Goal: Task Accomplishment & Management: Use online tool/utility

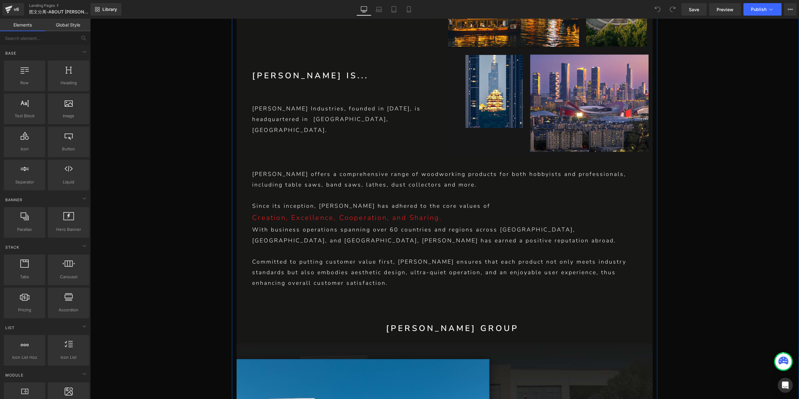
scroll to position [437, 0]
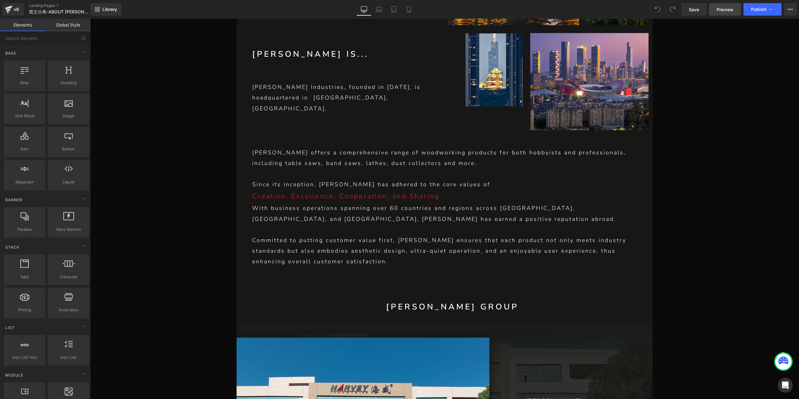
click at [723, 10] on span "Preview" at bounding box center [724, 9] width 17 height 7
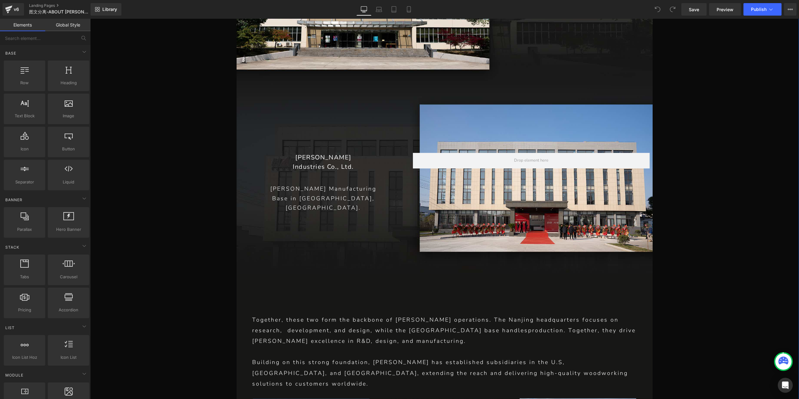
scroll to position [905, 0]
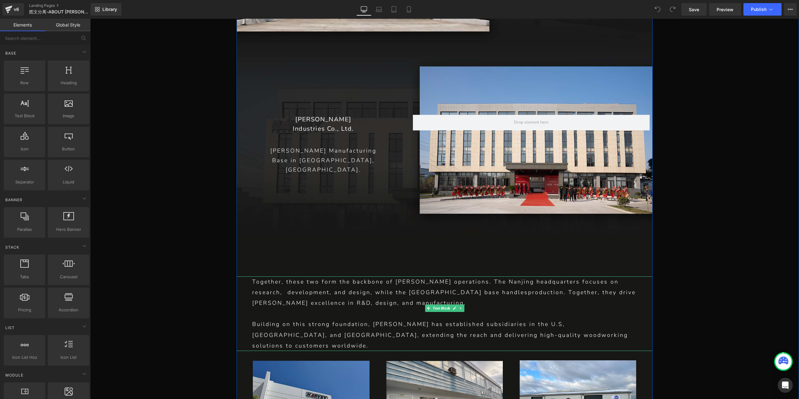
click at [449, 294] on p "Together, these two form the backbone of [PERSON_NAME] operations. The Nanjing …" at bounding box center [444, 292] width 385 height 32
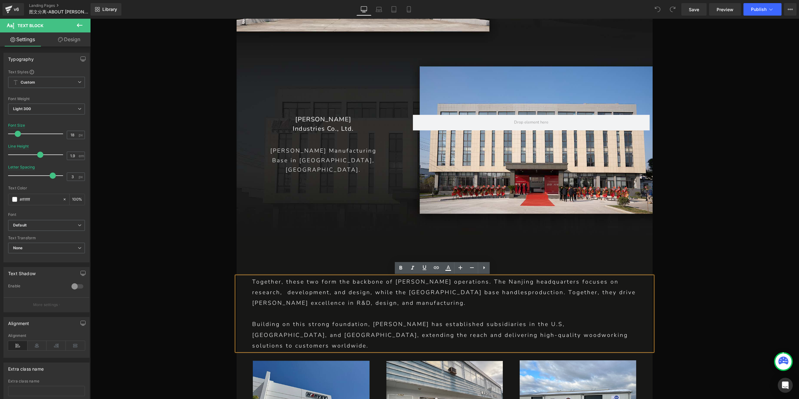
click at [450, 293] on p "Together, these two form the backbone of [PERSON_NAME] operations. The Nanjing …" at bounding box center [444, 292] width 385 height 32
drag, startPoint x: 700, startPoint y: 8, endPoint x: 486, endPoint y: 262, distance: 332.1
click at [700, 8] on link "Save" at bounding box center [693, 9] width 25 height 12
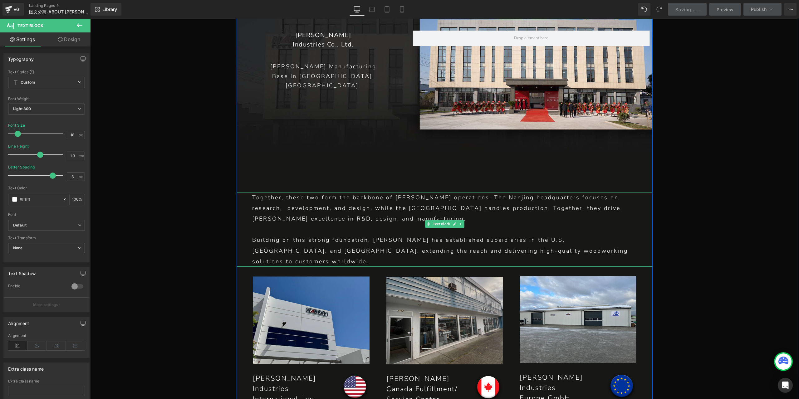
scroll to position [998, 0]
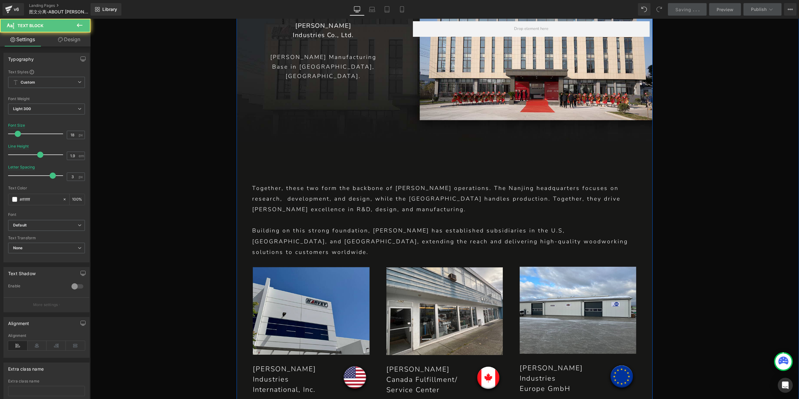
click at [382, 238] on p "Building on this strong foundation, [PERSON_NAME] has established subsidiaries …" at bounding box center [444, 241] width 385 height 32
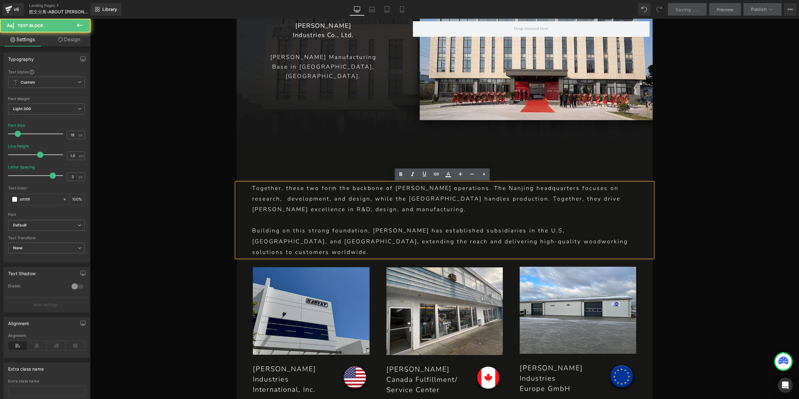
click at [394, 231] on p "Building on this strong foundation, [PERSON_NAME] has established subsidiaries …" at bounding box center [444, 241] width 385 height 32
click at [498, 231] on p "Building on this strong foundation, [PERSON_NAME] has established subsidiaries …" at bounding box center [444, 241] width 385 height 32
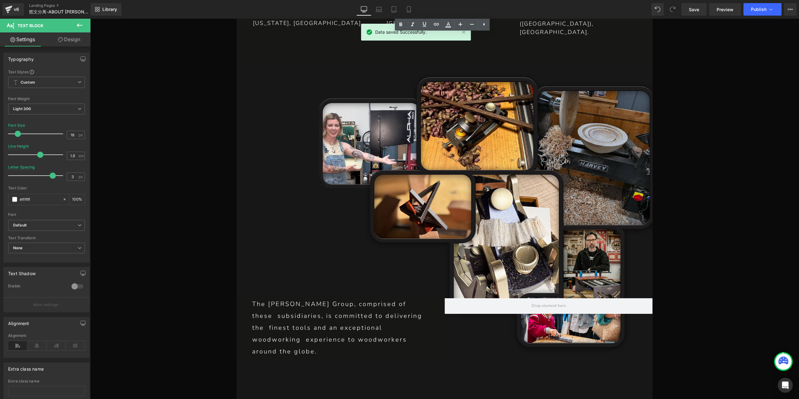
scroll to position [1435, 0]
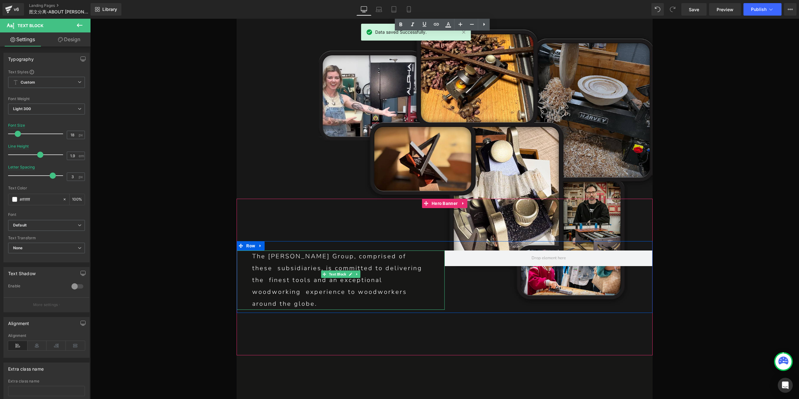
click at [302, 251] on p "The [PERSON_NAME] Group, comprised of these subsidiaries, is committed to deliv…" at bounding box center [340, 280] width 177 height 59
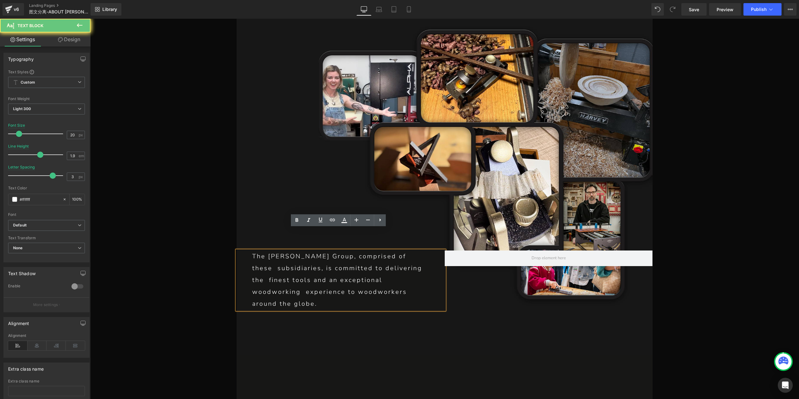
click at [323, 251] on p "The [PERSON_NAME] Group, comprised of these subsidiaries, is committed to deliv…" at bounding box center [340, 280] width 177 height 59
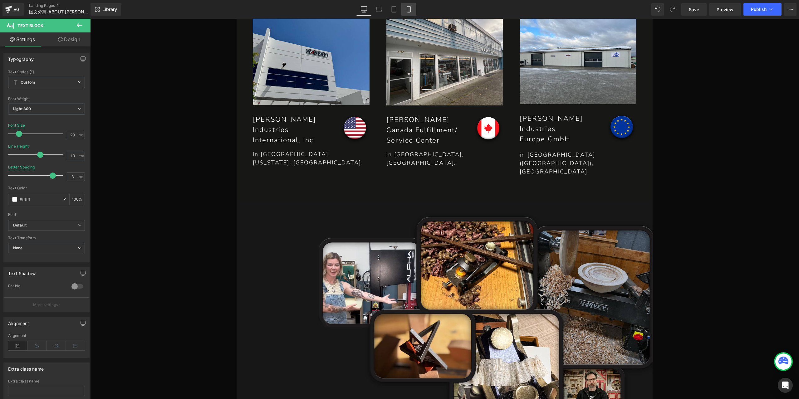
click at [414, 8] on link "Mobile" at bounding box center [408, 9] width 15 height 12
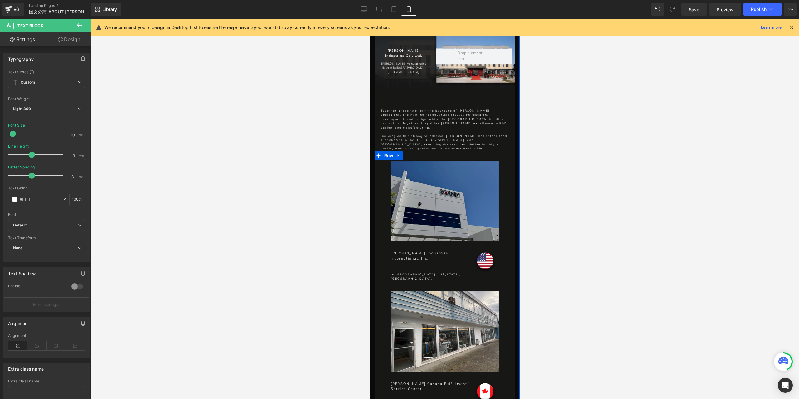
scroll to position [379, 0]
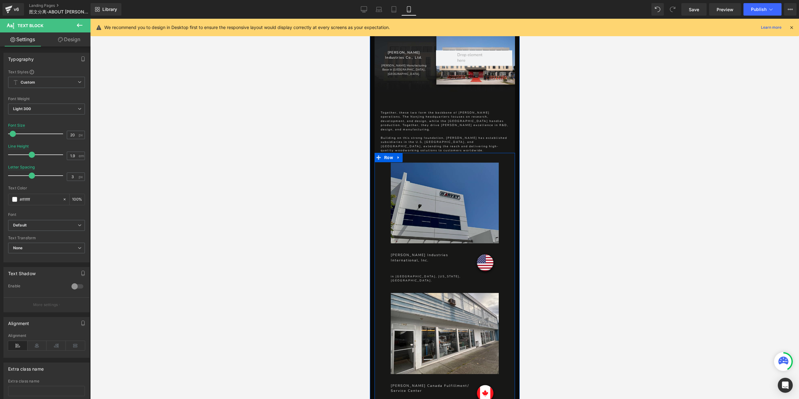
click at [431, 184] on img at bounding box center [444, 202] width 108 height 81
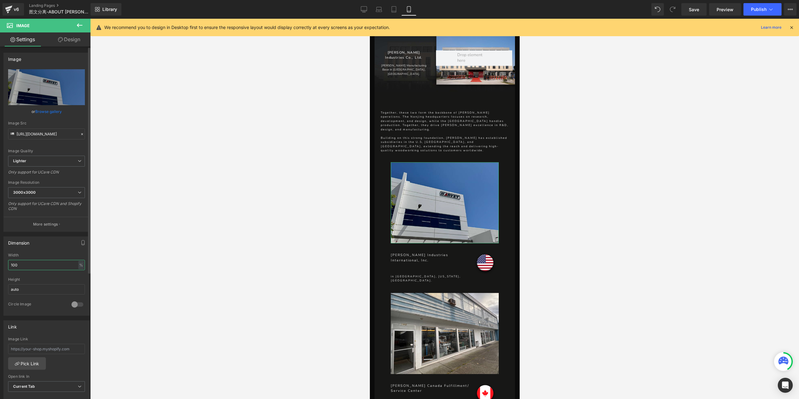
click at [41, 262] on input "100" at bounding box center [46, 265] width 77 height 10
type input "80"
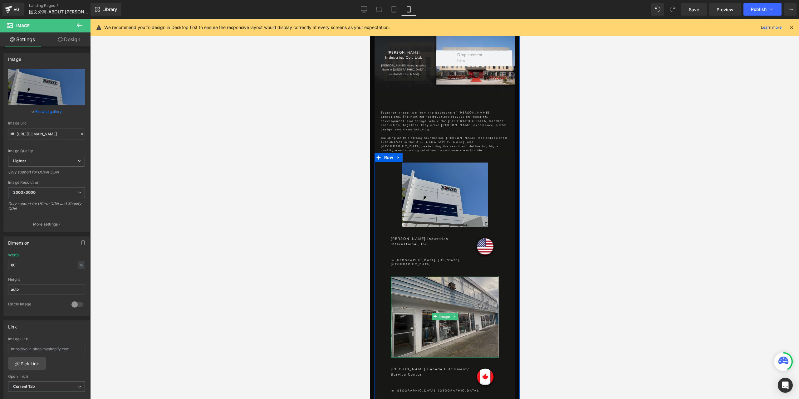
click at [452, 289] on img at bounding box center [444, 317] width 108 height 82
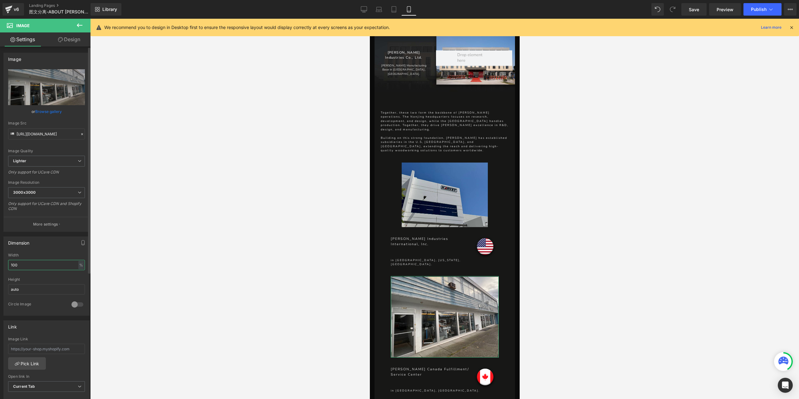
click at [35, 260] on input "100" at bounding box center [46, 265] width 77 height 10
type input "80"
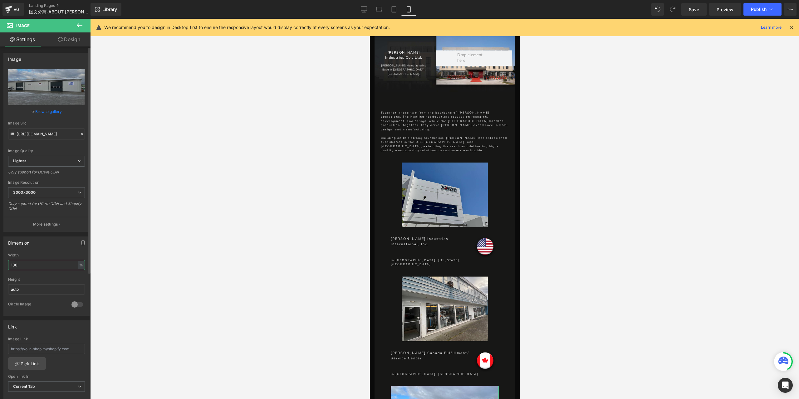
click at [38, 262] on input "100" at bounding box center [46, 265] width 77 height 10
type input "80"
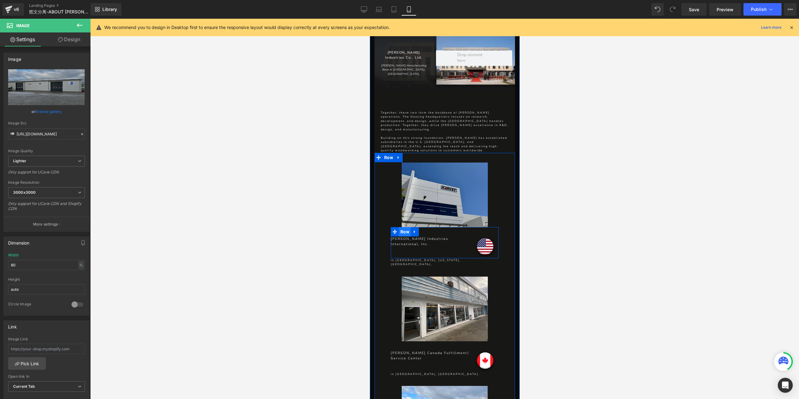
click at [403, 227] on span "Row" at bounding box center [404, 231] width 12 height 9
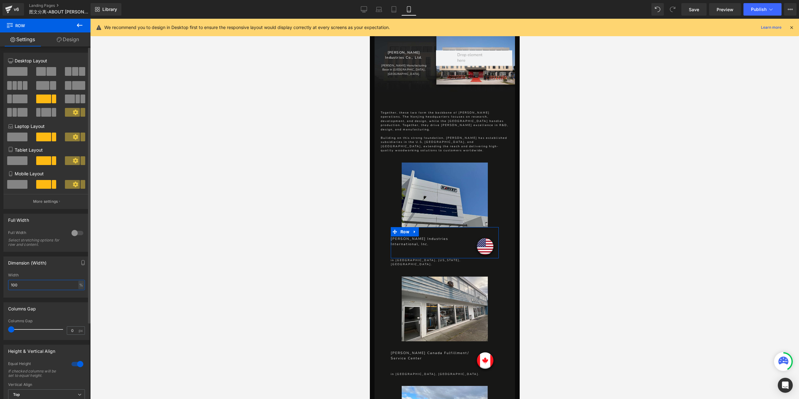
click at [24, 284] on input "100" at bounding box center [46, 285] width 77 height 10
type input "80"
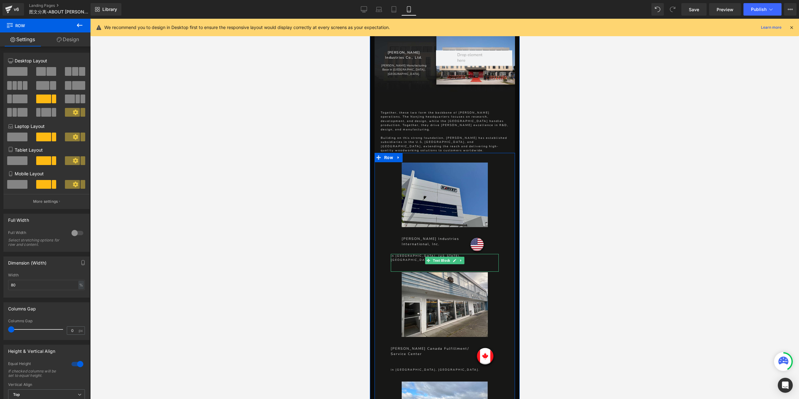
click at [411, 254] on p "in [GEOGRAPHIC_DATA], [US_STATE], [GEOGRAPHIC_DATA]." at bounding box center [444, 258] width 108 height 8
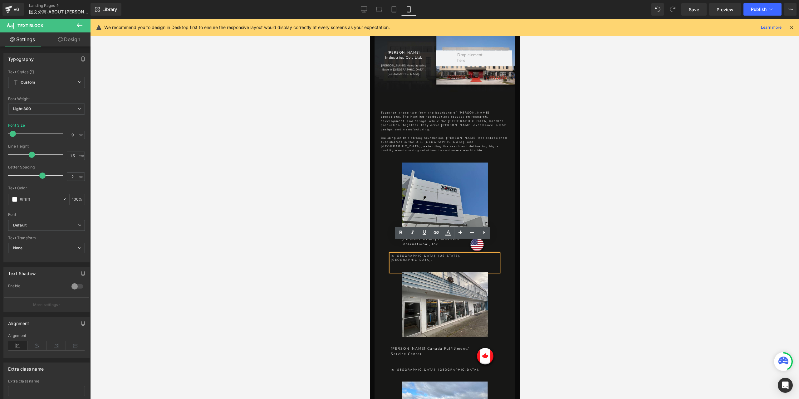
click at [403, 254] on div "in [GEOGRAPHIC_DATA], [US_STATE], [GEOGRAPHIC_DATA]." at bounding box center [444, 263] width 108 height 18
click at [76, 42] on link "Design" at bounding box center [68, 39] width 45 height 14
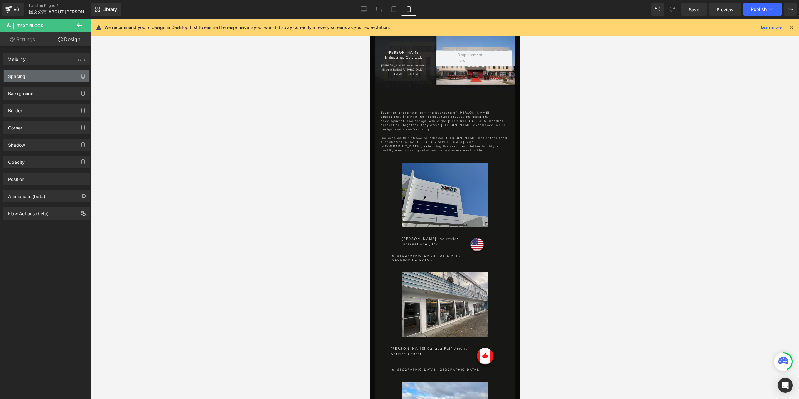
click at [49, 74] on div "Spacing" at bounding box center [46, 76] width 85 height 12
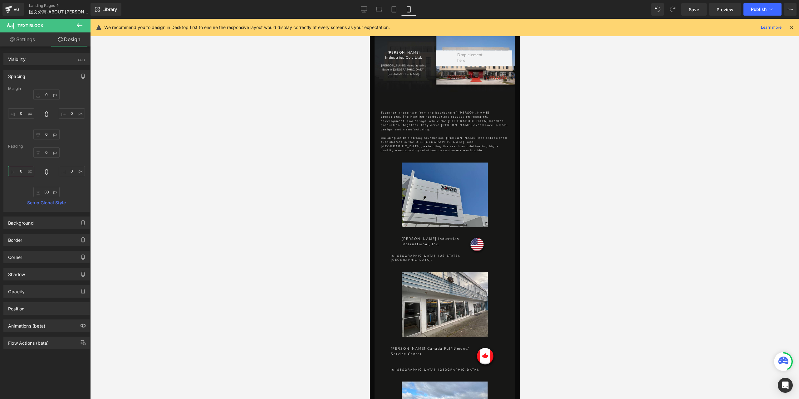
click at [20, 171] on input "0" at bounding box center [21, 171] width 26 height 10
click at [22, 170] on input "50" at bounding box center [21, 171] width 26 height 10
click at [22, 170] on input "30" at bounding box center [21, 171] width 26 height 10
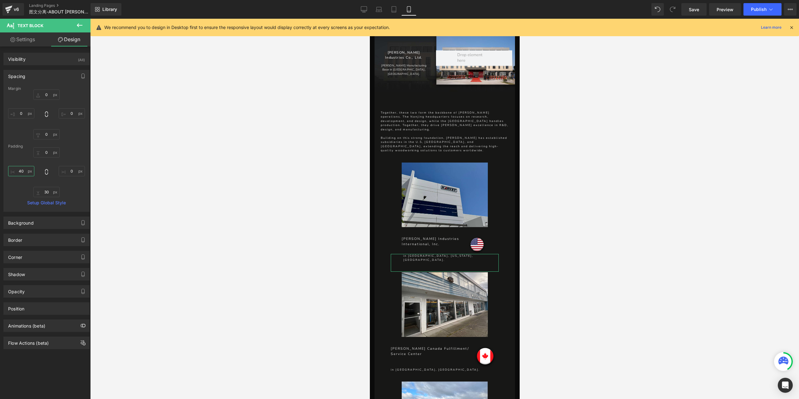
click at [22, 170] on input "40" at bounding box center [21, 171] width 26 height 10
type input "35"
click at [690, 13] on link "Save" at bounding box center [693, 9] width 25 height 12
click at [401, 337] on span "Row" at bounding box center [404, 341] width 12 height 9
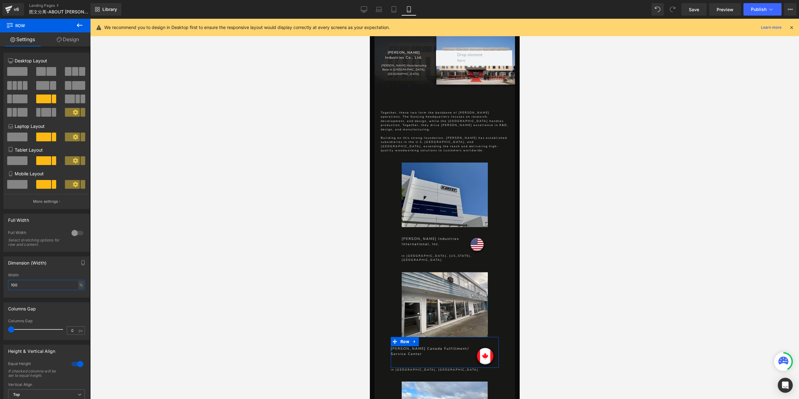
click at [34, 281] on input "100" at bounding box center [46, 285] width 77 height 10
type input "80"
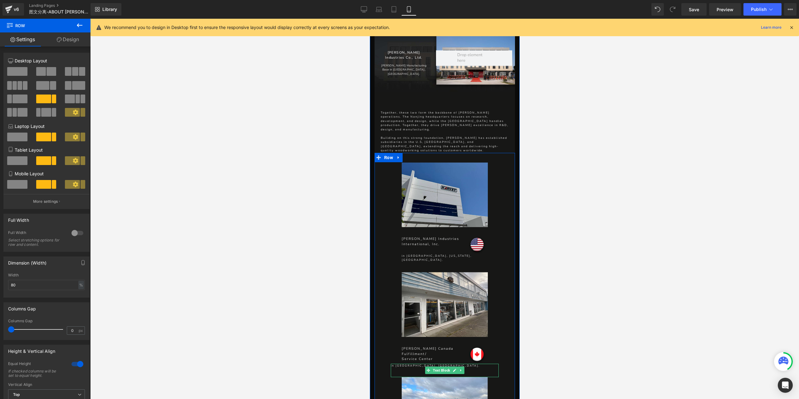
click at [406, 364] on p "in [GEOGRAPHIC_DATA], [GEOGRAPHIC_DATA]." at bounding box center [444, 366] width 108 height 4
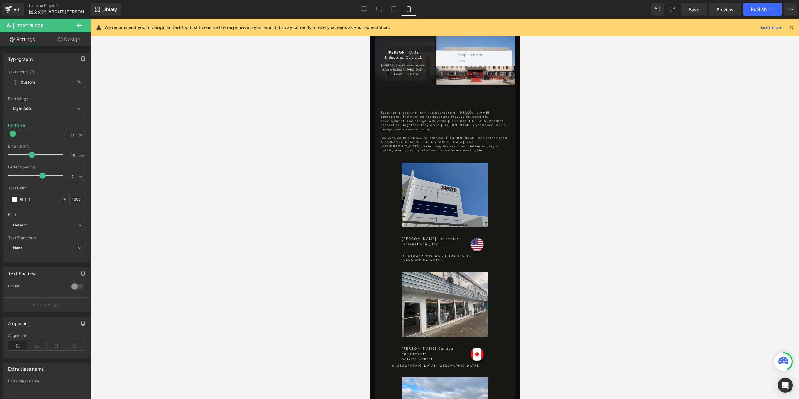
click at [69, 37] on link "Design" at bounding box center [68, 39] width 45 height 14
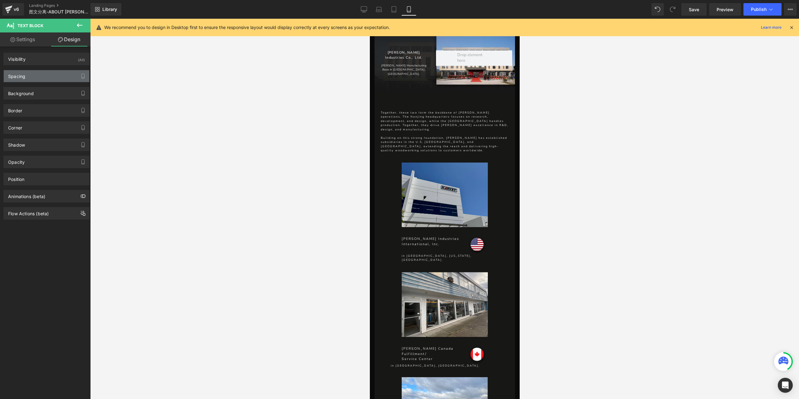
click at [33, 71] on div "Spacing" at bounding box center [46, 76] width 85 height 12
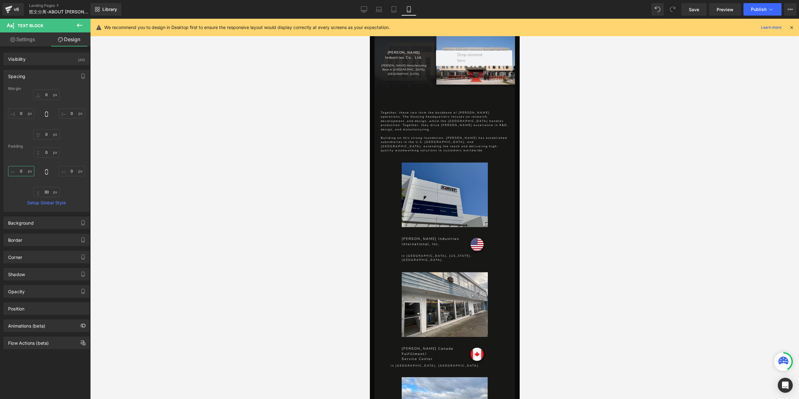
click at [22, 169] on input "0" at bounding box center [21, 171] width 26 height 10
type input "35"
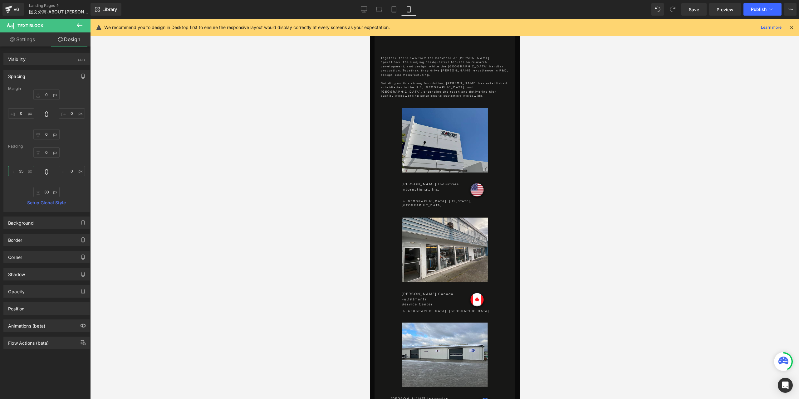
scroll to position [504, 0]
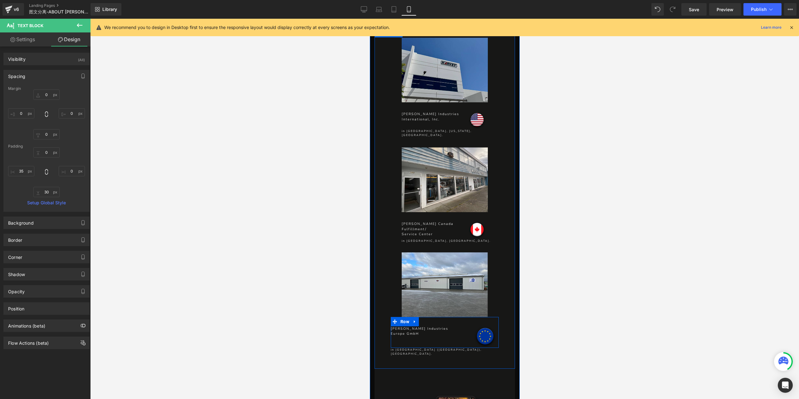
click at [407, 331] on p "Europe GmbH" at bounding box center [430, 333] width 81 height 5
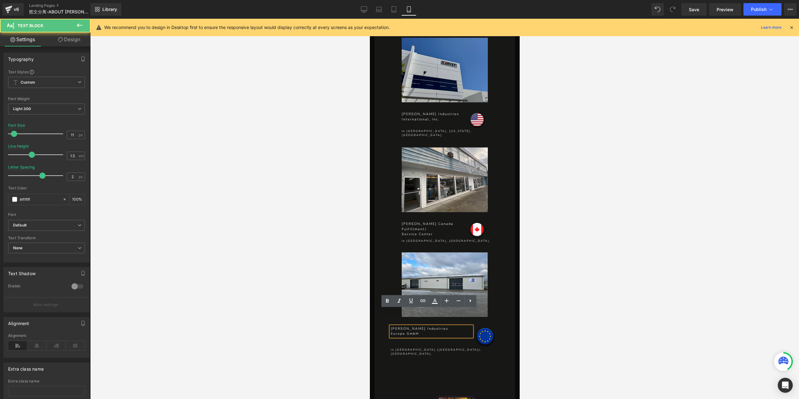
click at [569, 277] on div at bounding box center [444, 209] width 708 height 380
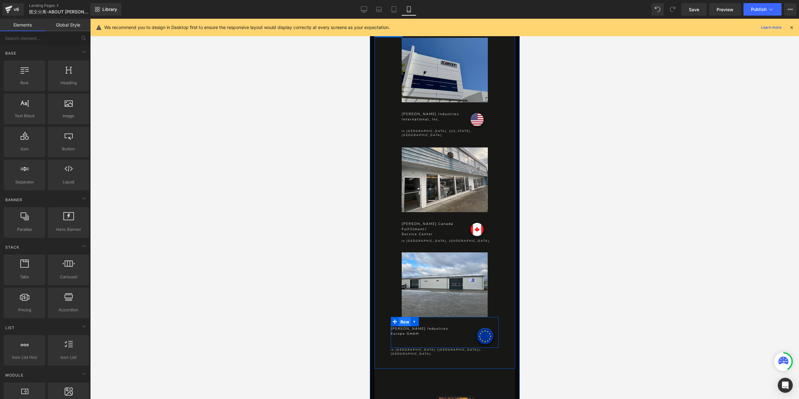
click at [400, 317] on span "Row" at bounding box center [404, 321] width 12 height 9
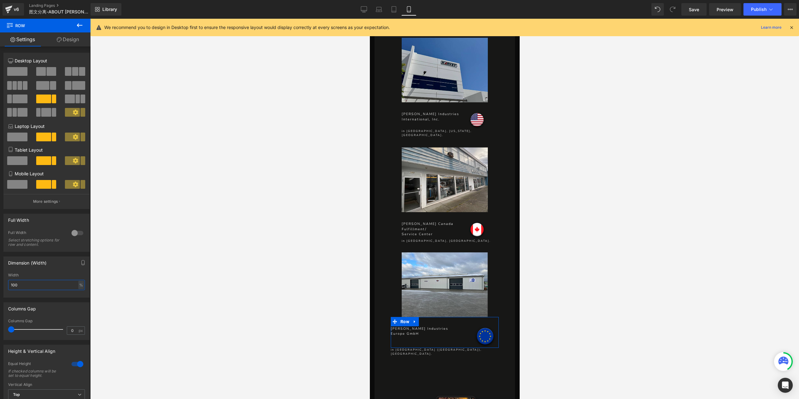
click at [32, 285] on input "100" at bounding box center [46, 285] width 77 height 10
type input "80"
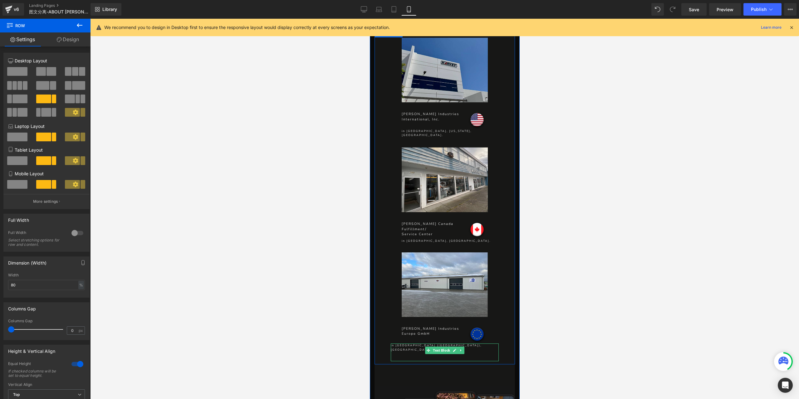
click at [397, 343] on p "in [GEOGRAPHIC_DATA] ([GEOGRAPHIC_DATA]), [GEOGRAPHIC_DATA]." at bounding box center [444, 347] width 108 height 8
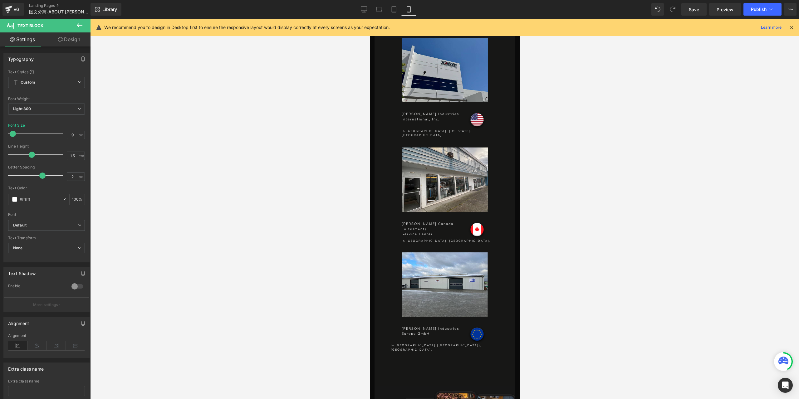
click at [61, 41] on icon at bounding box center [60, 39] width 5 height 5
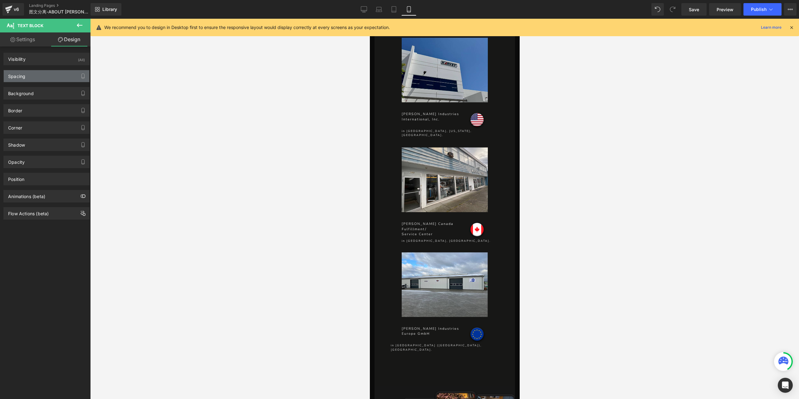
click at [37, 74] on div "Spacing" at bounding box center [46, 76] width 85 height 12
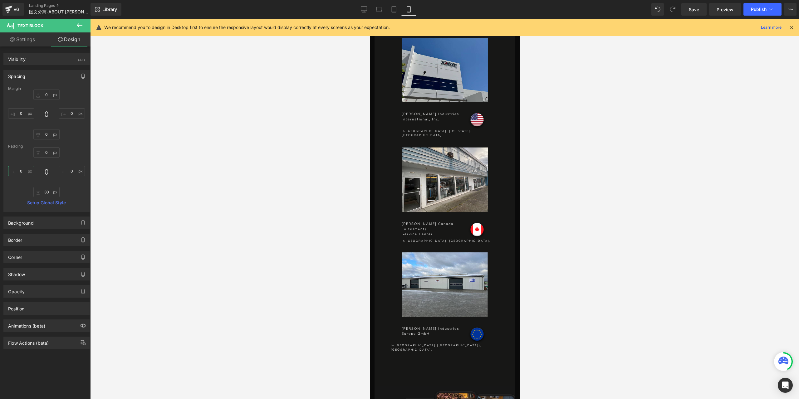
click at [23, 170] on input "0" at bounding box center [21, 171] width 26 height 10
click at [23, 170] on input "385" at bounding box center [21, 171] width 26 height 10
type input "35"
click at [696, 13] on link "Save" at bounding box center [693, 9] width 25 height 12
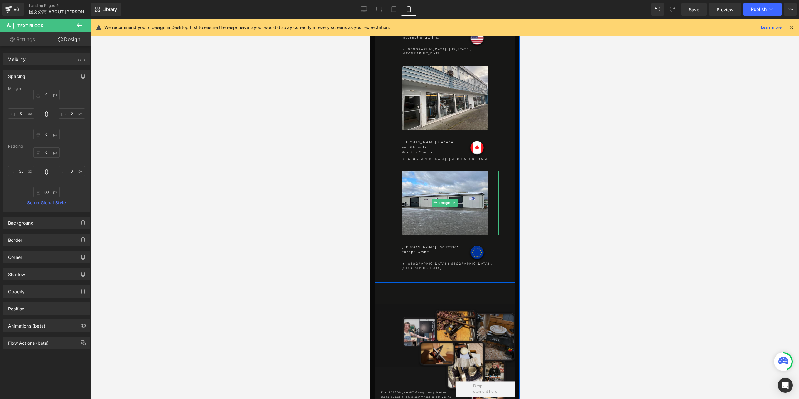
scroll to position [659, 0]
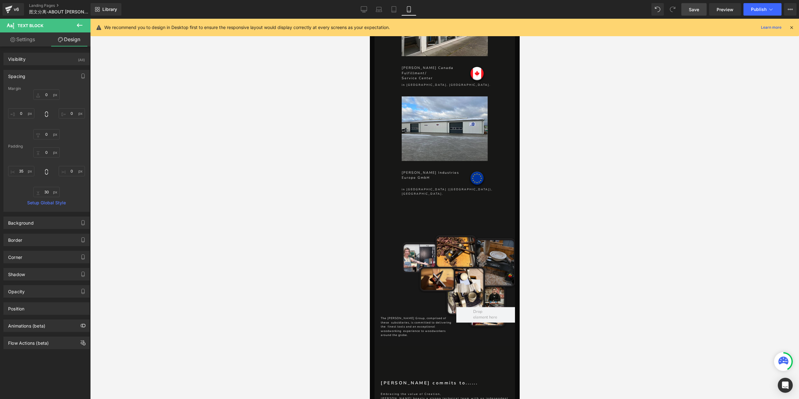
click at [696, 9] on span "Save" at bounding box center [694, 9] width 10 height 7
click at [546, 236] on div at bounding box center [444, 209] width 708 height 380
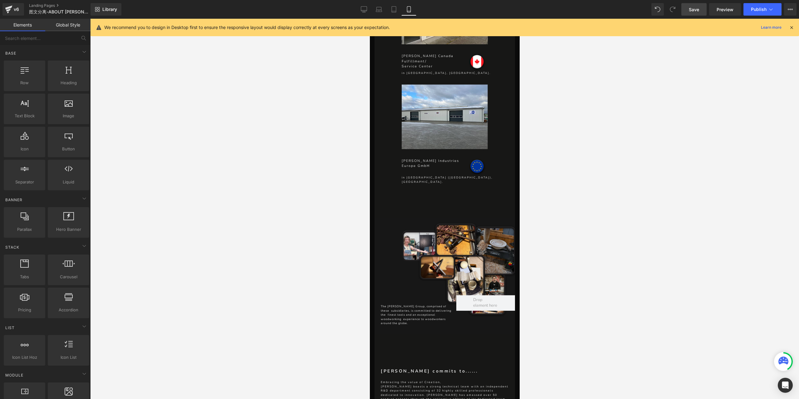
scroll to position [722, 0]
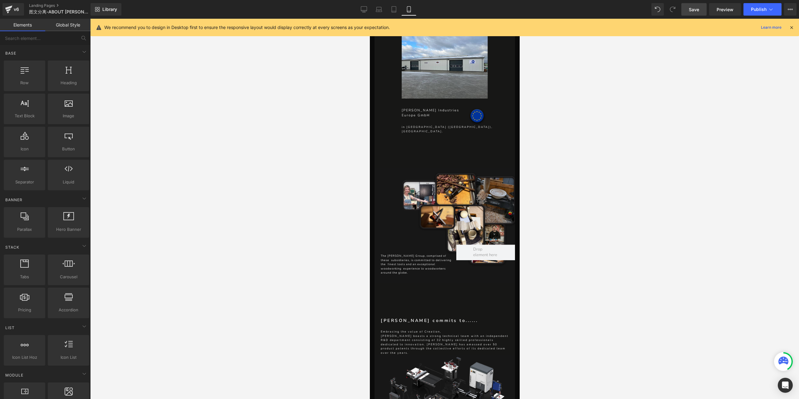
click at [696, 7] on span "Save" at bounding box center [694, 9] width 10 height 7
click at [387, 11] on icon at bounding box center [387, 9] width 6 height 6
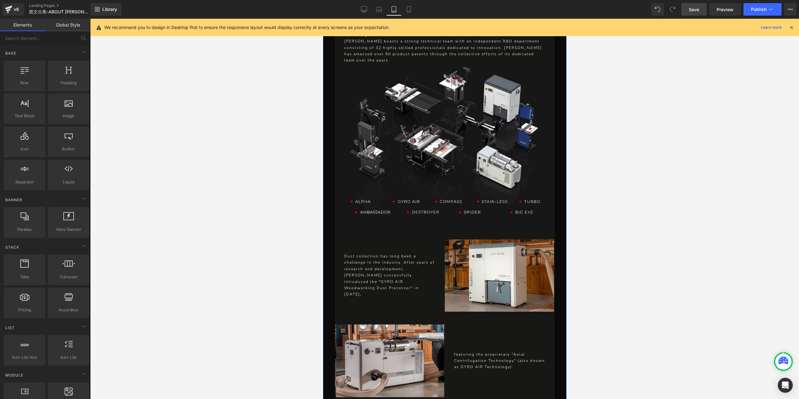
scroll to position [1653, 0]
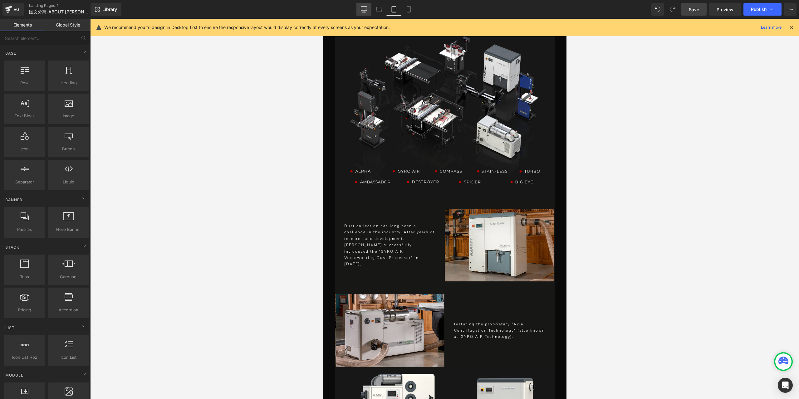
click at [363, 12] on icon at bounding box center [363, 12] width 3 height 0
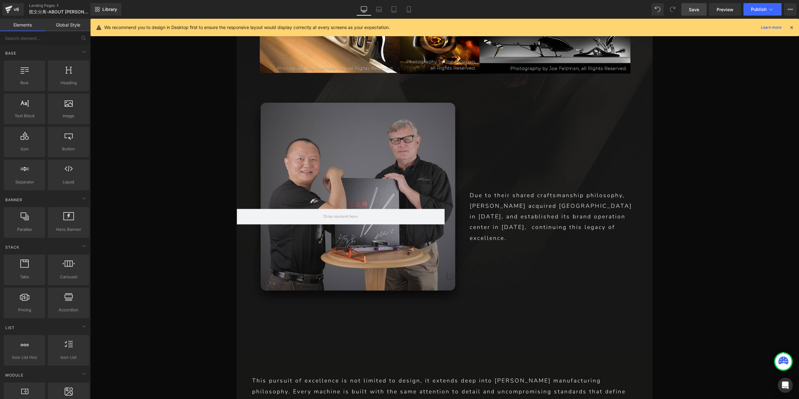
scroll to position [2936, 0]
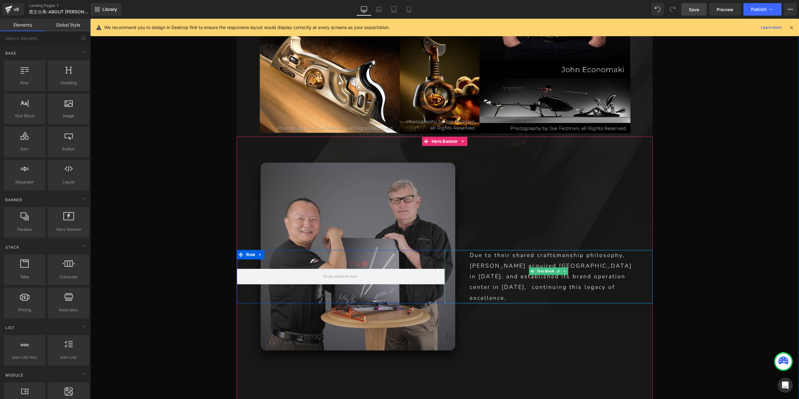
click at [503, 250] on p "Due to their shared craftsmanship philosophy, [PERSON_NAME] acquired [GEOGRAPHI…" at bounding box center [553, 276] width 167 height 53
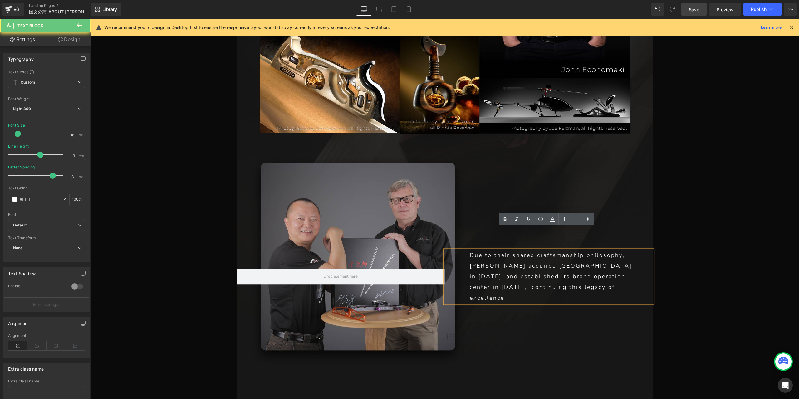
click at [552, 250] on p "Due to their shared craftsmanship philosophy, [PERSON_NAME] acquired [GEOGRAPHI…" at bounding box center [553, 276] width 167 height 53
click at [576, 250] on p "Due to their shared craftsmanship philosophy, [PERSON_NAME] acquired [GEOGRAPHI…" at bounding box center [553, 276] width 167 height 53
click at [572, 250] on p "Due to their shared craftsmanship philosophy, [PERSON_NAME] acquired [GEOGRAPHI…" at bounding box center [553, 276] width 167 height 53
click at [583, 250] on p "Due to their shared craftsmanship philosophy, [PERSON_NAME] acquired [GEOGRAPHI…" at bounding box center [553, 276] width 167 height 53
click at [596, 250] on p "Due to their shared craftsmanship philosophy, [PERSON_NAME] acquired [GEOGRAPHI…" at bounding box center [553, 276] width 167 height 53
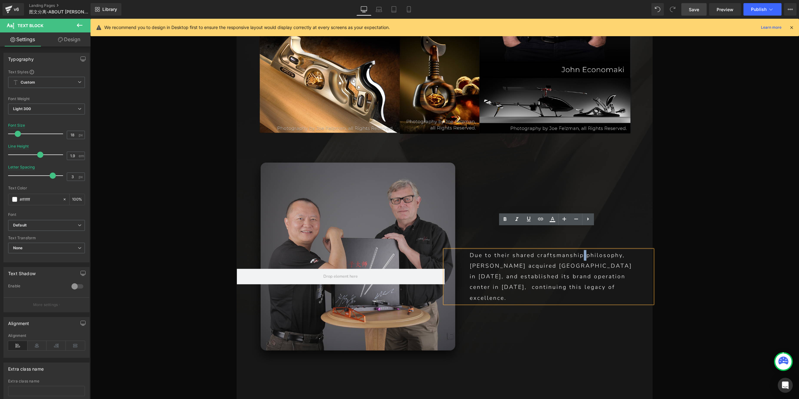
click at [584, 250] on p "Due to their shared craftsmanship philosophy, [PERSON_NAME] acquired [GEOGRAPHI…" at bounding box center [553, 276] width 167 height 53
click at [405, 10] on link "Mobile" at bounding box center [408, 9] width 15 height 12
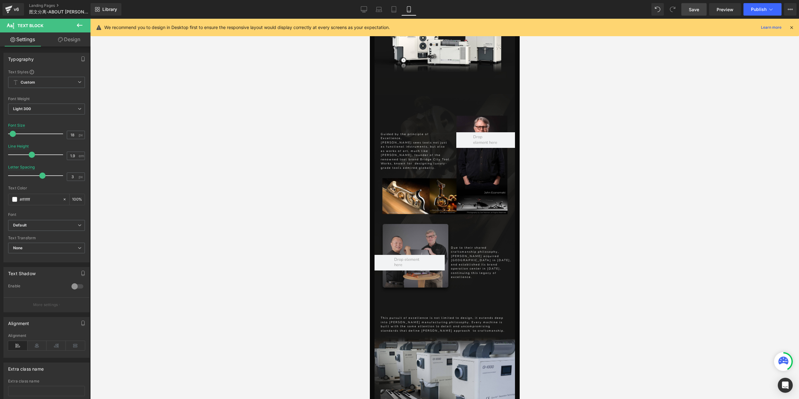
scroll to position [1282, 0]
click at [394, 9] on icon at bounding box center [394, 9] width 6 height 6
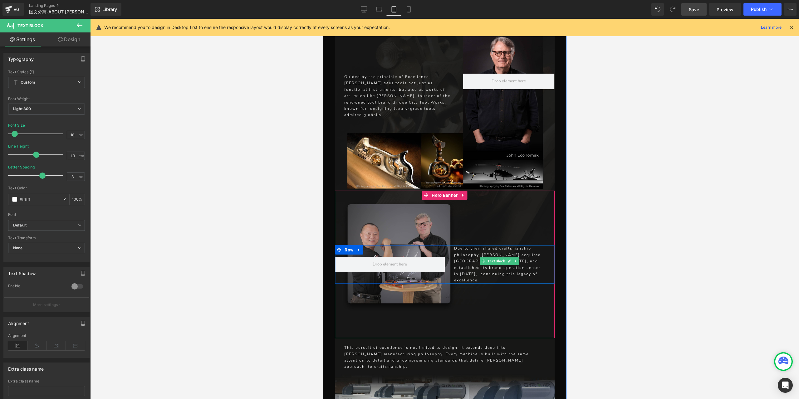
click at [531, 245] on p "Due to their shared craftsmanship philosophy, [PERSON_NAME] acquired [GEOGRAPHI…" at bounding box center [499, 264] width 91 height 38
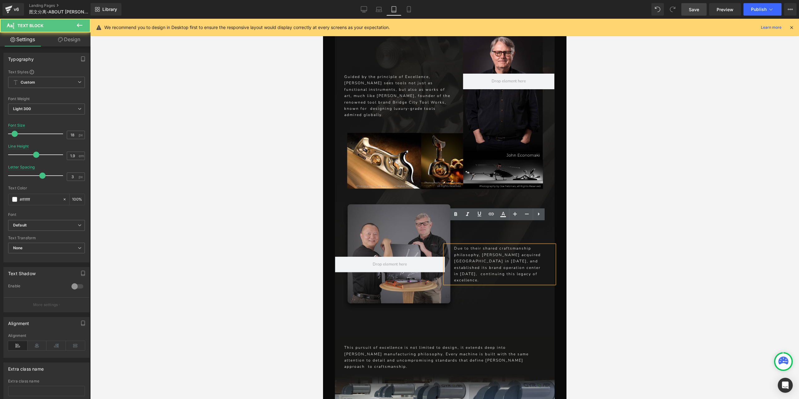
click at [450, 245] on div "Due to their shared craftsmanship philosophy, [PERSON_NAME] acquired [GEOGRAPHI…" at bounding box center [499, 264] width 110 height 38
click at [381, 8] on icon at bounding box center [379, 9] width 6 height 6
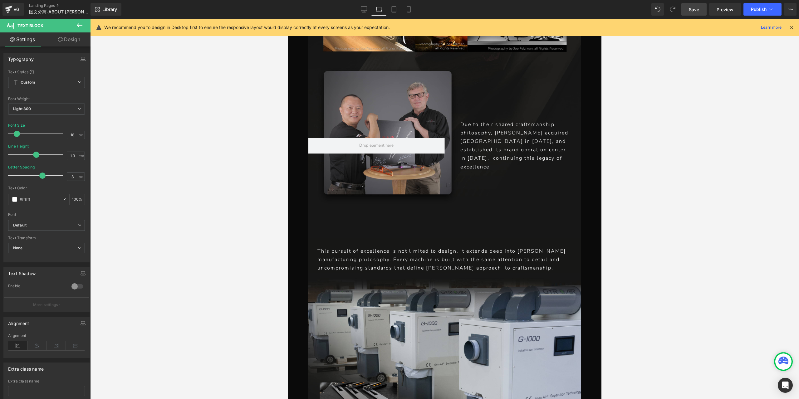
scroll to position [2020, 0]
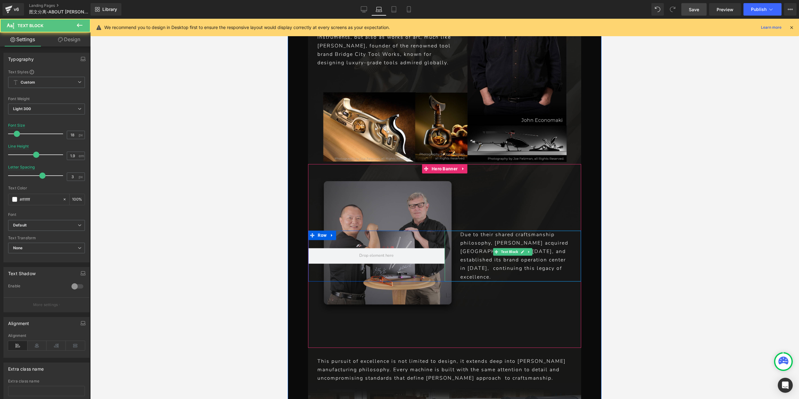
click at [457, 238] on div "Due to their shared craftsmanship philosophy, [PERSON_NAME] acquired [GEOGRAPHI…" at bounding box center [513, 256] width 136 height 51
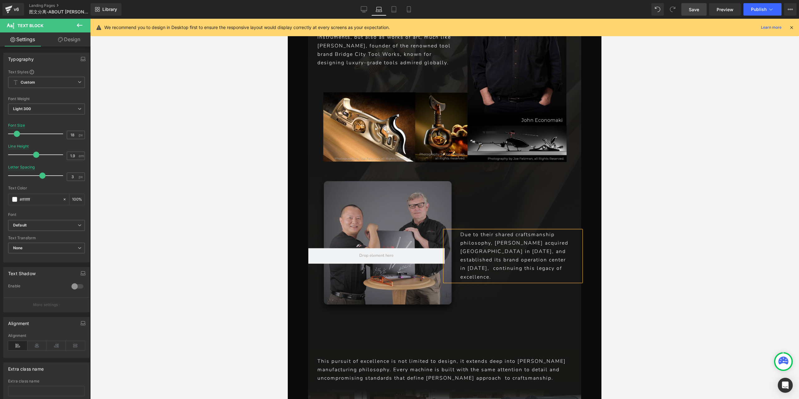
click at [691, 7] on span "Save" at bounding box center [694, 9] width 10 height 7
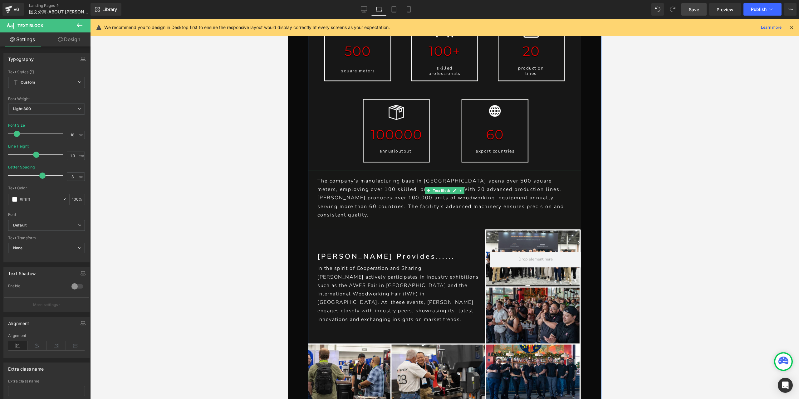
scroll to position [2644, 0]
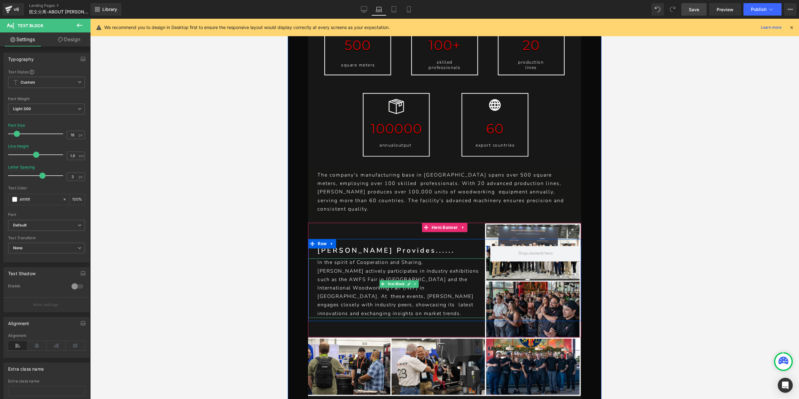
click at [365, 267] on p "[PERSON_NAME] actively participates in industry exhibitions such as the AWFS Fa…" at bounding box center [399, 292] width 165 height 51
click at [366, 5] on link "Desktop" at bounding box center [363, 9] width 15 height 12
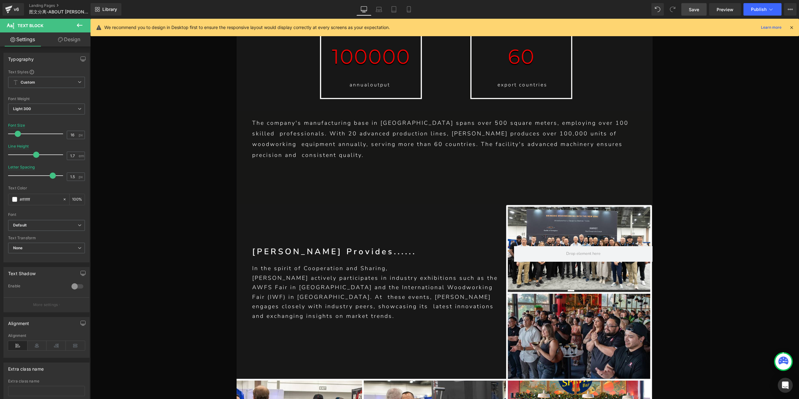
scroll to position [3897, 0]
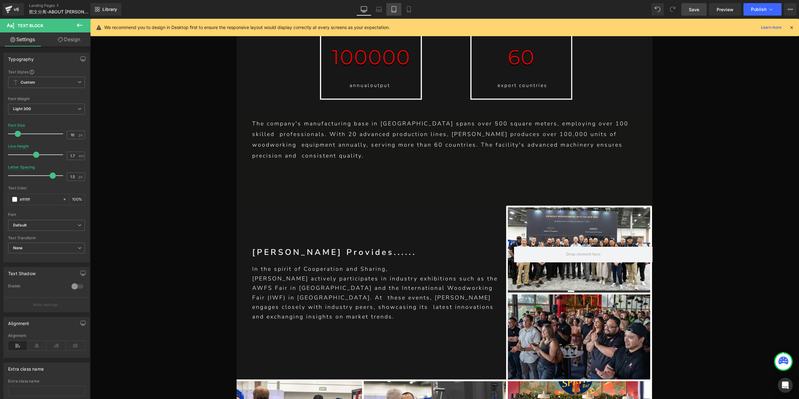
click at [394, 12] on icon at bounding box center [394, 9] width 6 height 6
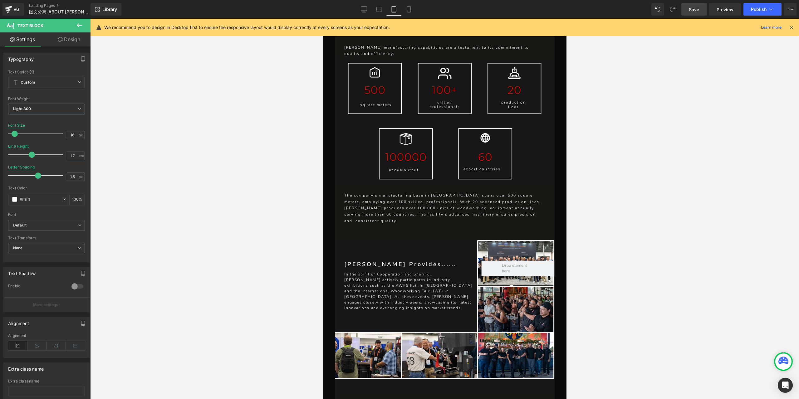
scroll to position [2635, 0]
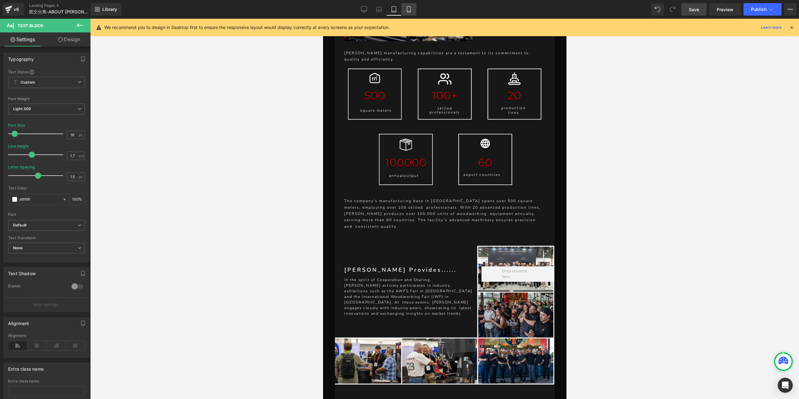
click at [412, 5] on link "Mobile" at bounding box center [408, 9] width 15 height 12
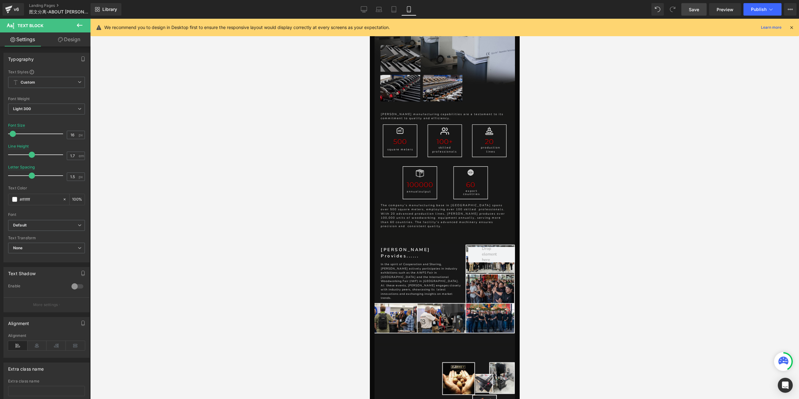
scroll to position [1626, 0]
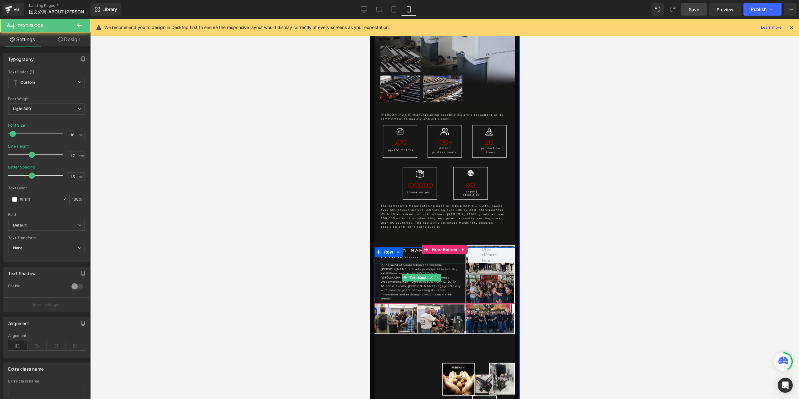
click at [377, 263] on div "In the spirit of Cooperation and Sharing, [PERSON_NAME] actively participates i…" at bounding box center [421, 282] width 94 height 38
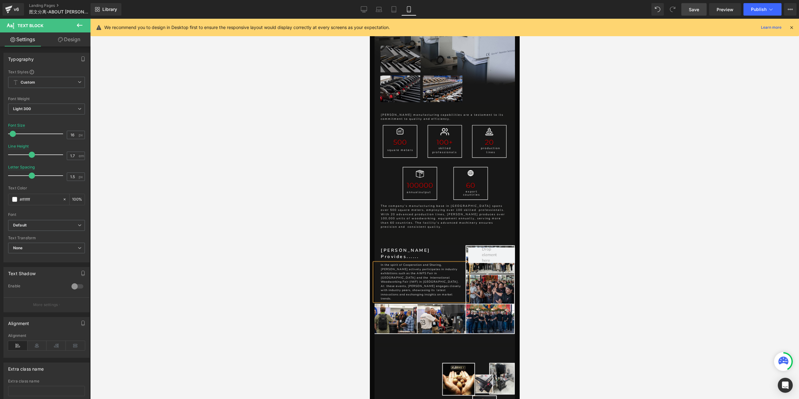
click at [377, 263] on div "In the spirit of Cooperation and Sharing, [PERSON_NAME] actively participates i…" at bounding box center [421, 282] width 94 height 38
click at [376, 263] on div "In the spirit of Cooperation and Sharing, [PERSON_NAME] actively participates i…" at bounding box center [421, 282] width 94 height 38
click at [380, 267] on p "[PERSON_NAME] actively participates in industry exhibitions such as the AWFS Fa…" at bounding box center [421, 284] width 83 height 34
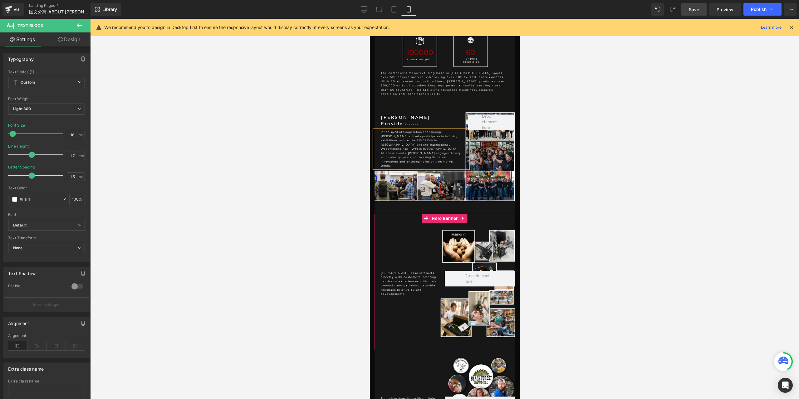
scroll to position [1782, 0]
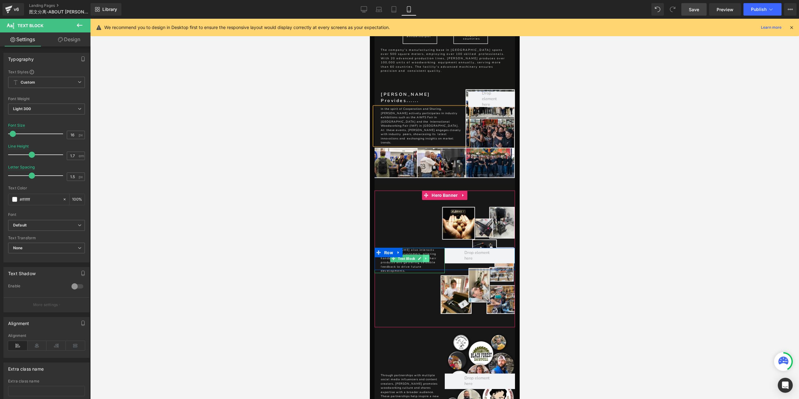
click at [425, 257] on icon at bounding box center [425, 258] width 1 height 2
click at [419, 248] on p "[PERSON_NAME] also interacts directly with customers, offering hands- on experi…" at bounding box center [412, 260] width 64 height 25
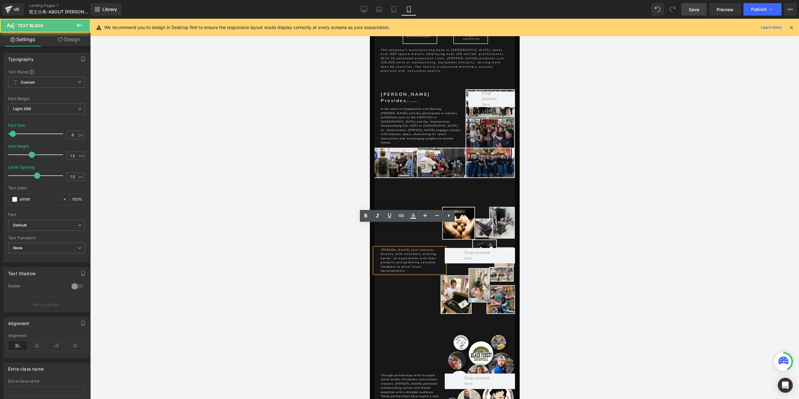
click at [377, 248] on div "[PERSON_NAME] also interacts directly with customers, offering hands- on experi…" at bounding box center [409, 260] width 70 height 25
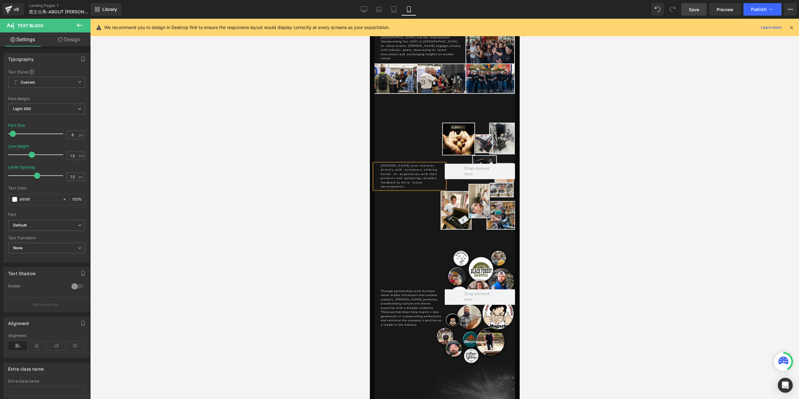
scroll to position [1907, 0]
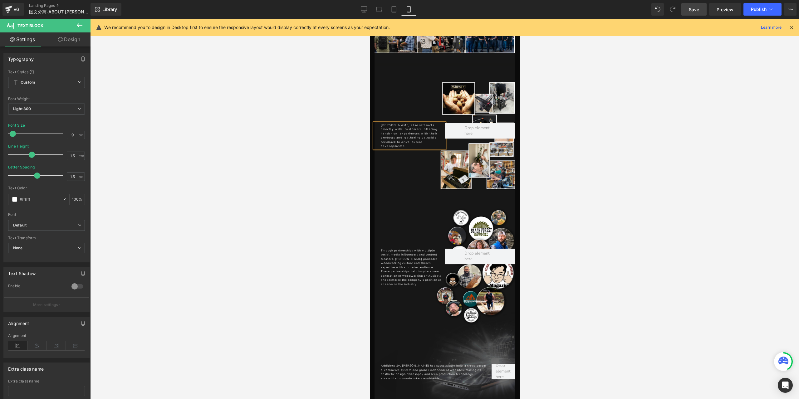
click at [397, 249] on div "Through partnerships with multiple social media influencers and content creator…" at bounding box center [444, 266] width 140 height 35
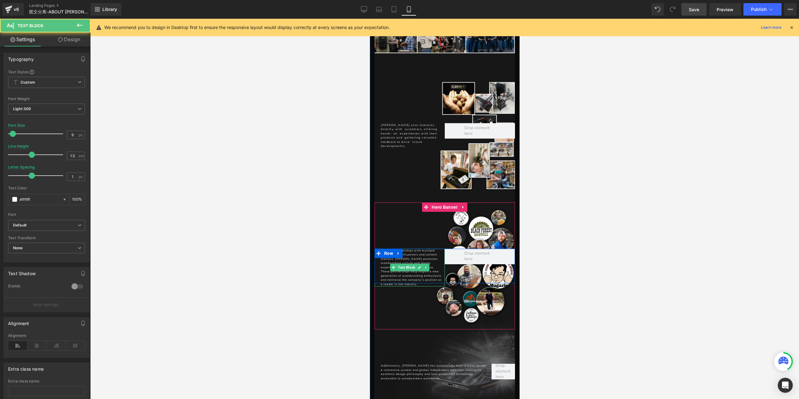
click at [412, 249] on p "Through partnerships with multiple social media influencers and content creator…" at bounding box center [410, 268] width 61 height 38
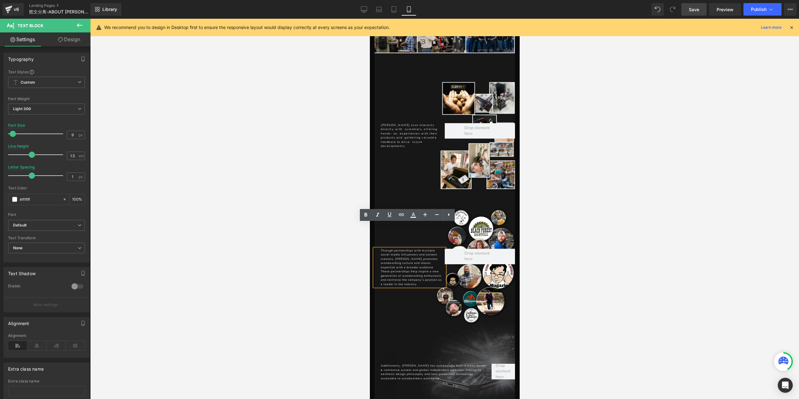
click at [380, 249] on p "Through partnerships with multiple social media influencers and content creator…" at bounding box center [410, 268] width 61 height 38
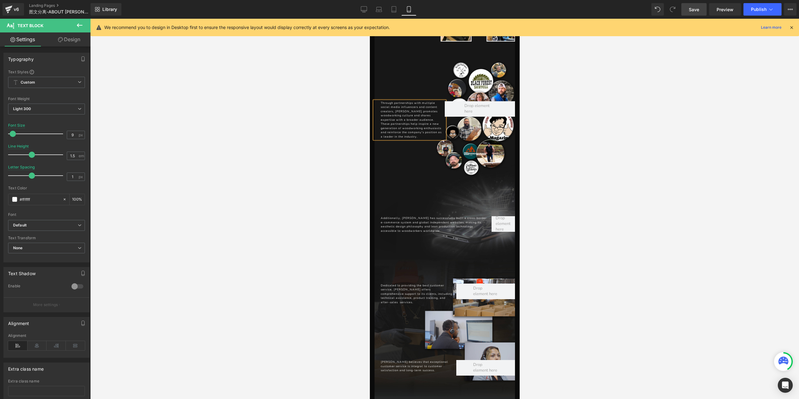
scroll to position [2063, 0]
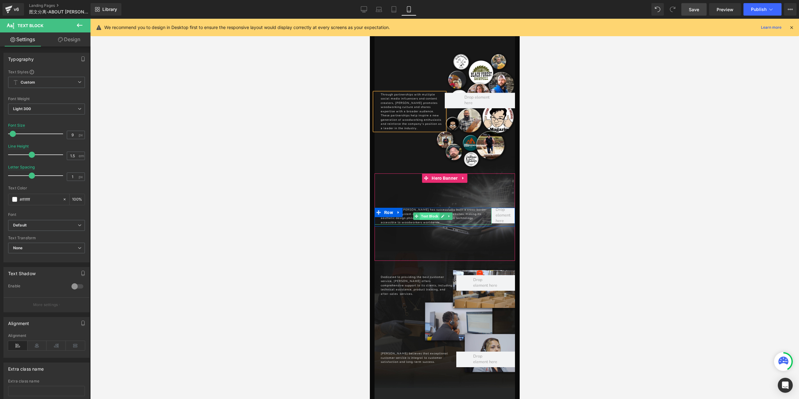
click at [431, 212] on span "Text Block" at bounding box center [429, 215] width 20 height 7
click at [476, 208] on p "Additionally, [PERSON_NAME] has successfully built a cross-border e-commerce sy…" at bounding box center [434, 216] width 108 height 17
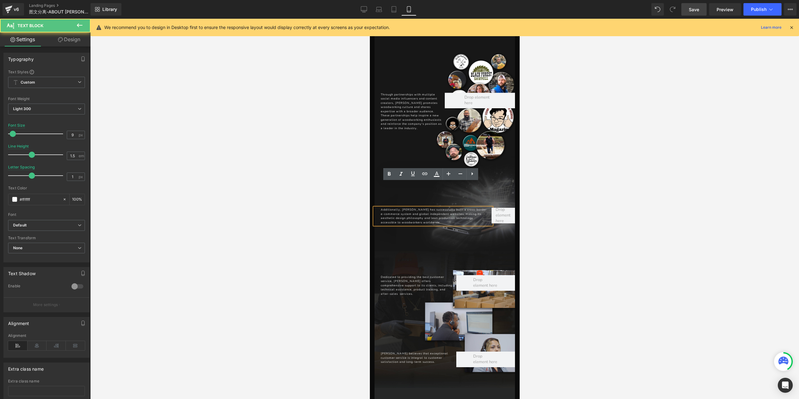
click at [380, 208] on p "Additionally, [PERSON_NAME] has successfully built a cross-border e-commerce sy…" at bounding box center [434, 216] width 108 height 17
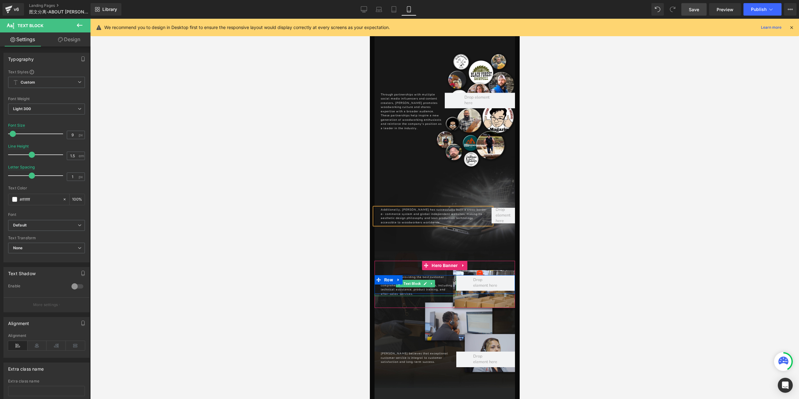
click at [380, 275] on p "Dedicated to providing the best customer service, [PERSON_NAME] offers comprehe…" at bounding box center [416, 285] width 72 height 21
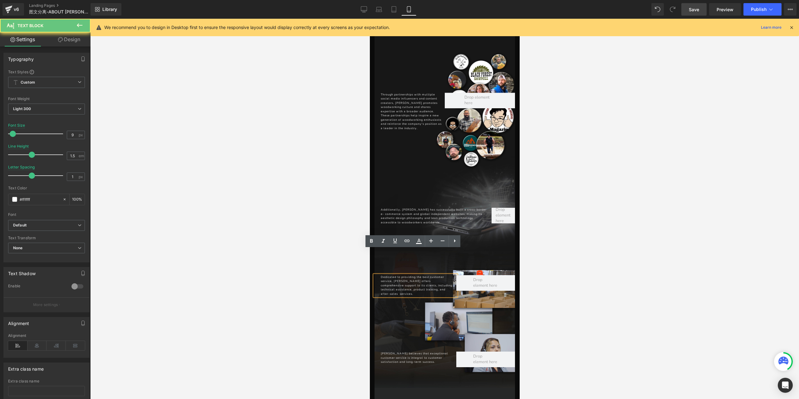
click at [377, 275] on div "Dedicated to providing the best customer service, [PERSON_NAME] offers comprehe…" at bounding box center [415, 285] width 82 height 21
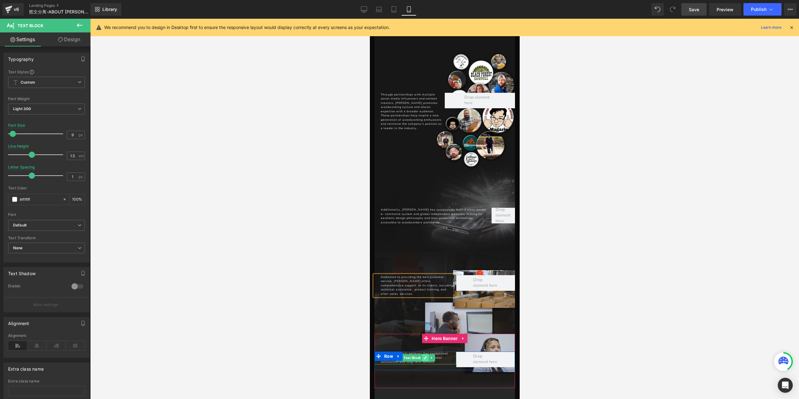
click at [423, 354] on link at bounding box center [424, 357] width 7 height 7
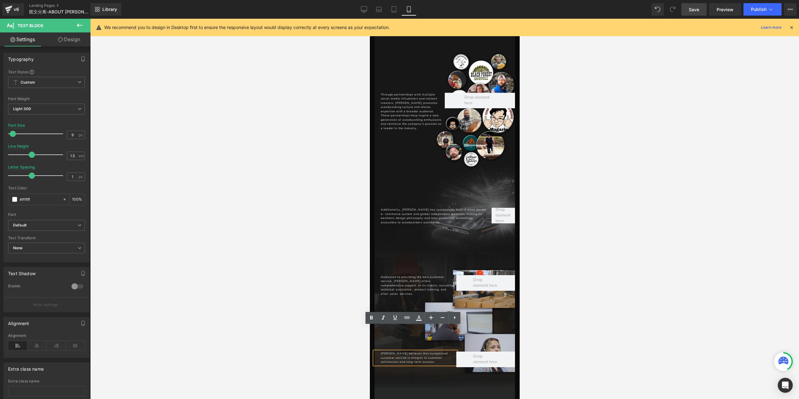
click at [384, 352] on p "[PERSON_NAME] believes that exceptional customer service is integral to custome…" at bounding box center [416, 358] width 72 height 13
click at [377, 352] on div "[PERSON_NAME] believes that exceptional customer service is integral to custome…" at bounding box center [415, 358] width 82 height 13
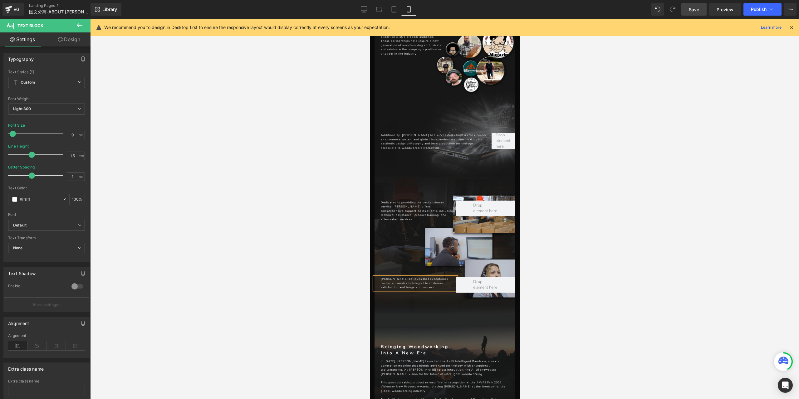
scroll to position [2281, 0]
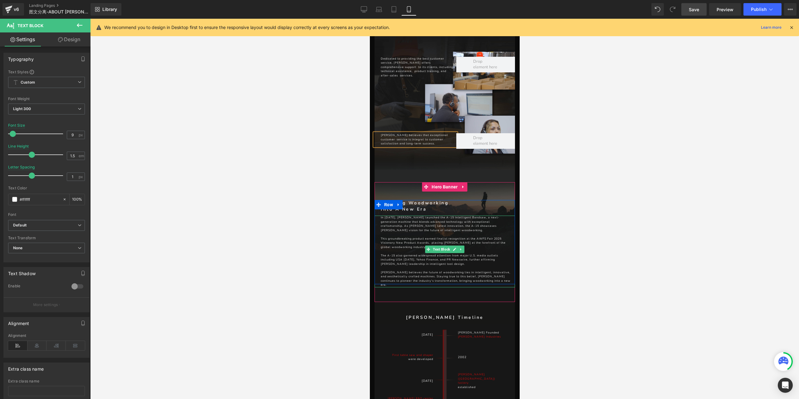
click at [381, 216] on p "In [DATE], [PERSON_NAME] launched the A-15 Intelligent Bandsaw, a next-generati…" at bounding box center [445, 224] width 131 height 17
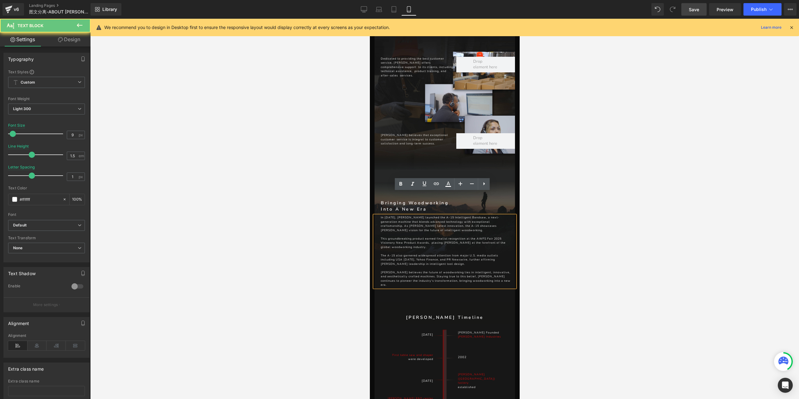
click at [377, 216] on div "In [DATE], [PERSON_NAME] launched the A-15 Intelligent Bandsaw, a next-generati…" at bounding box center [444, 252] width 140 height 72
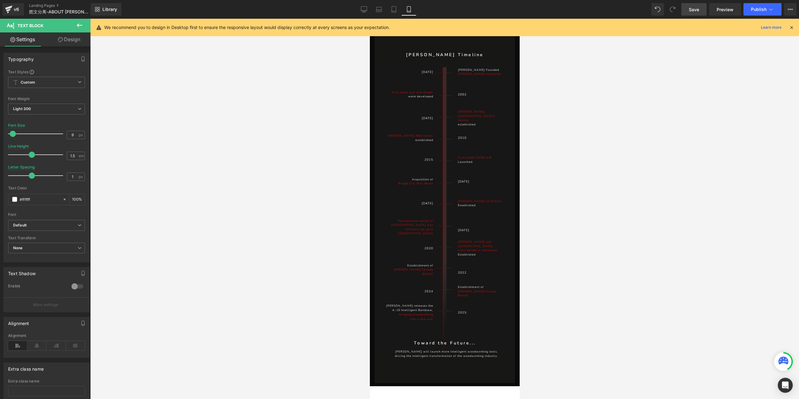
scroll to position [2593, 0]
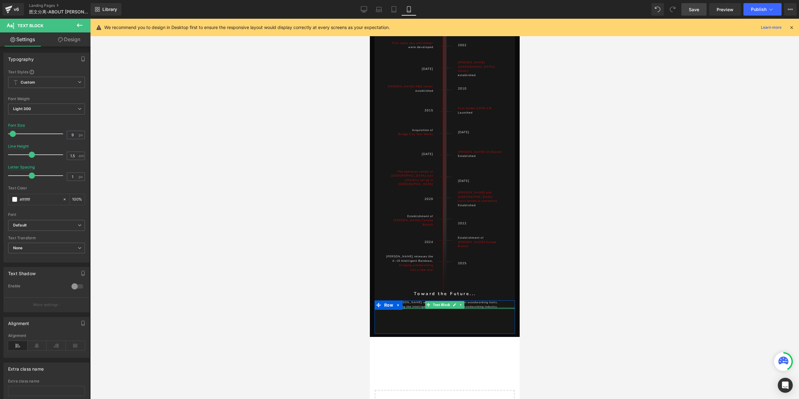
click at [407, 307] on div at bounding box center [444, 308] width 140 height 2
click at [696, 9] on span "Save" at bounding box center [694, 9] width 10 height 7
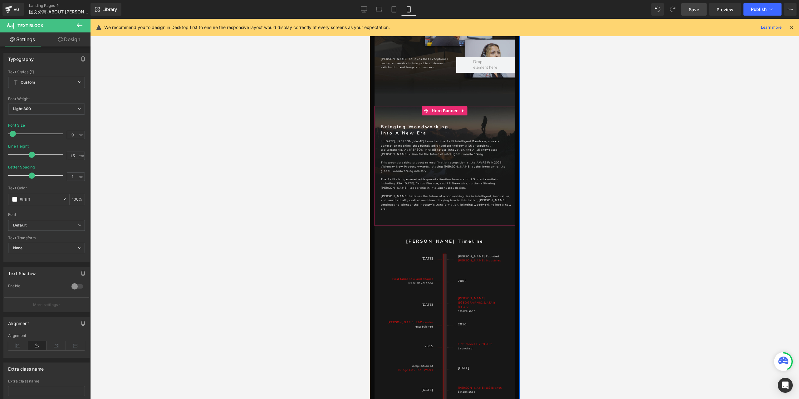
scroll to position [2281, 0]
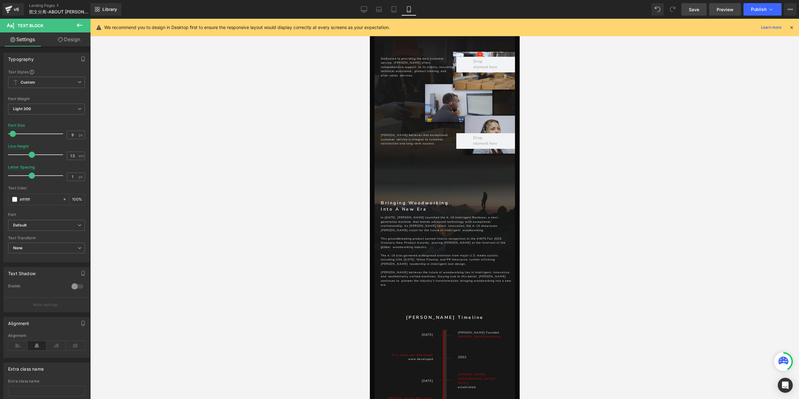
click at [721, 11] on span "Preview" at bounding box center [724, 9] width 17 height 7
click at [699, 9] on span "Save" at bounding box center [694, 9] width 10 height 7
click at [728, 7] on span "Preview" at bounding box center [724, 9] width 17 height 7
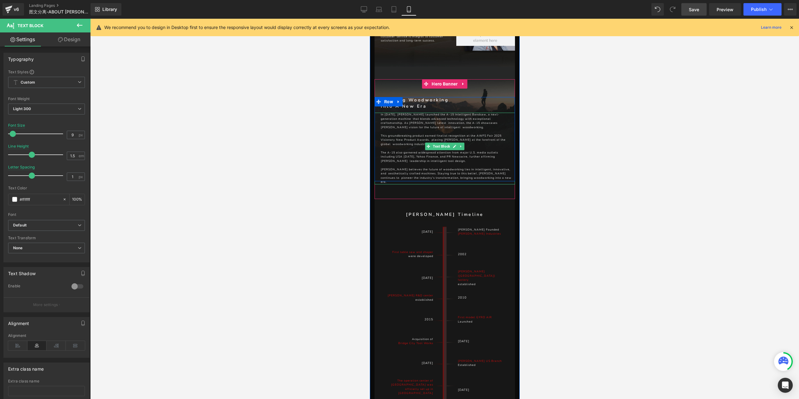
scroll to position [2343, 0]
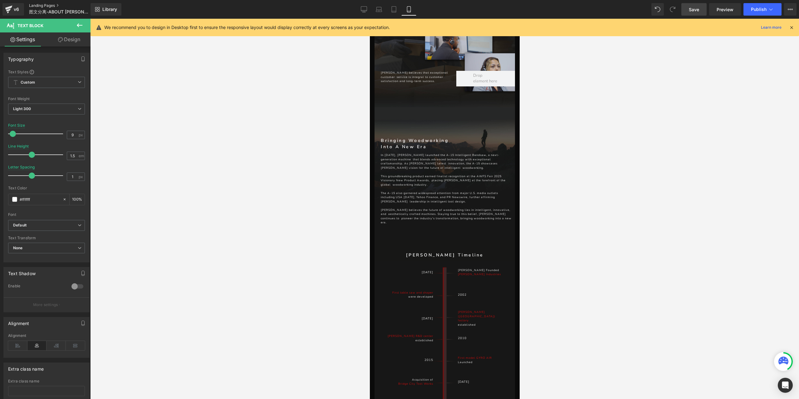
click at [57, 5] on link "Landing Pages" at bounding box center [65, 5] width 72 height 5
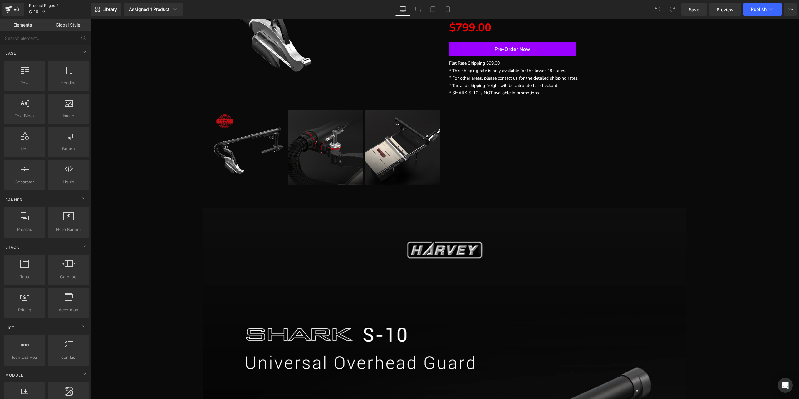
click at [41, 6] on link "Product Pages" at bounding box center [59, 5] width 61 height 5
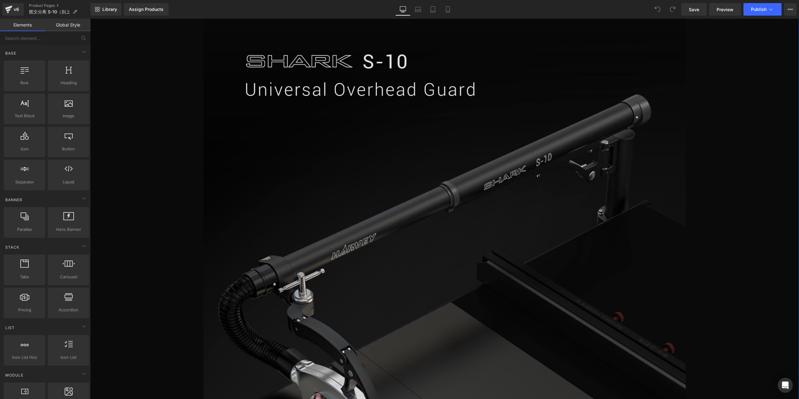
scroll to position [562, 0]
